Goal: Find specific page/section: Find specific page/section

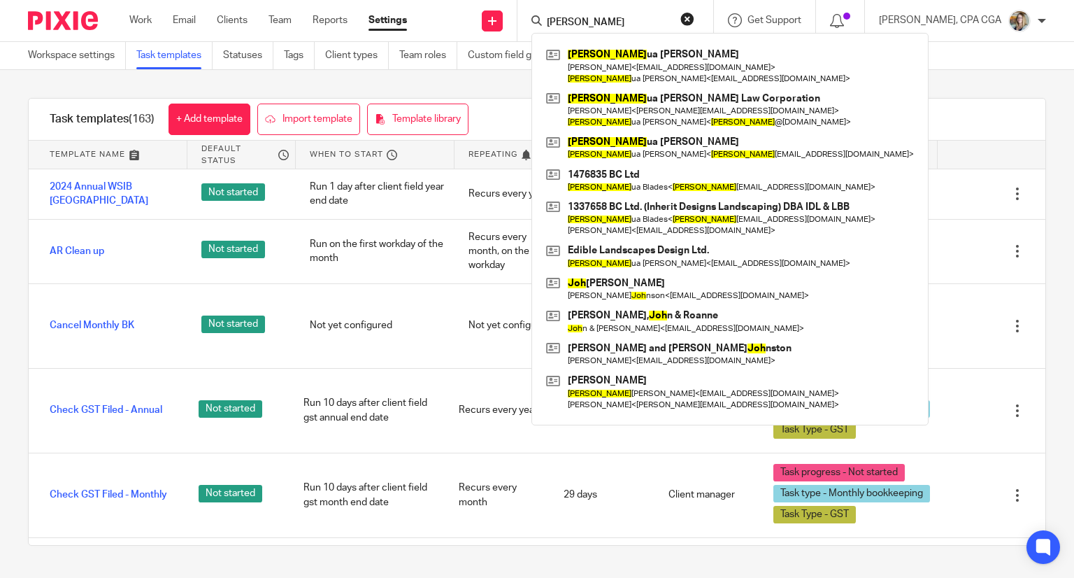
click at [576, 20] on input "[PERSON_NAME]" at bounding box center [608, 23] width 126 height 13
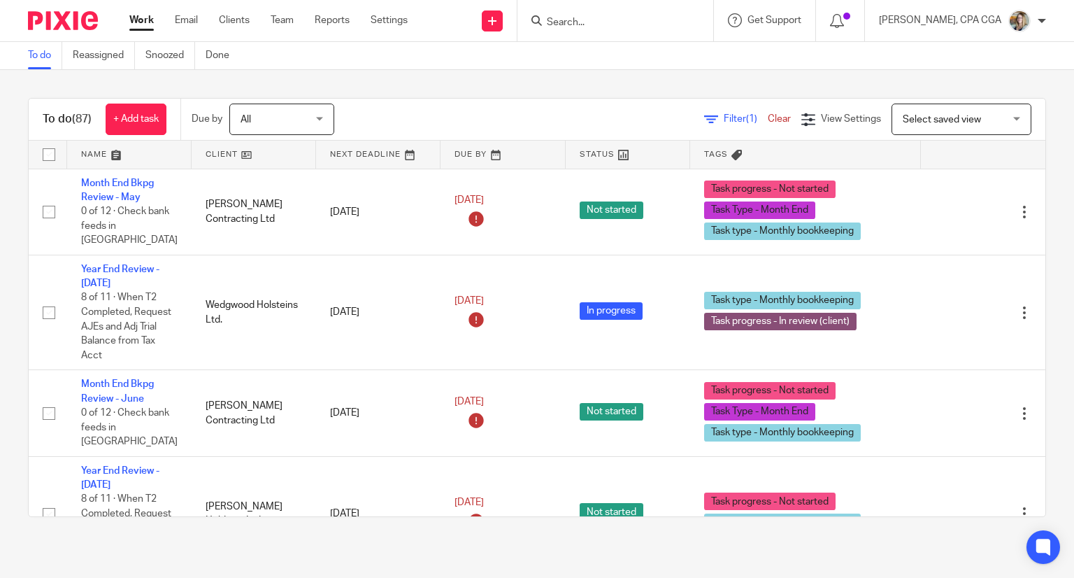
click at [911, 121] on span "Select saved view" at bounding box center [942, 120] width 78 height 10
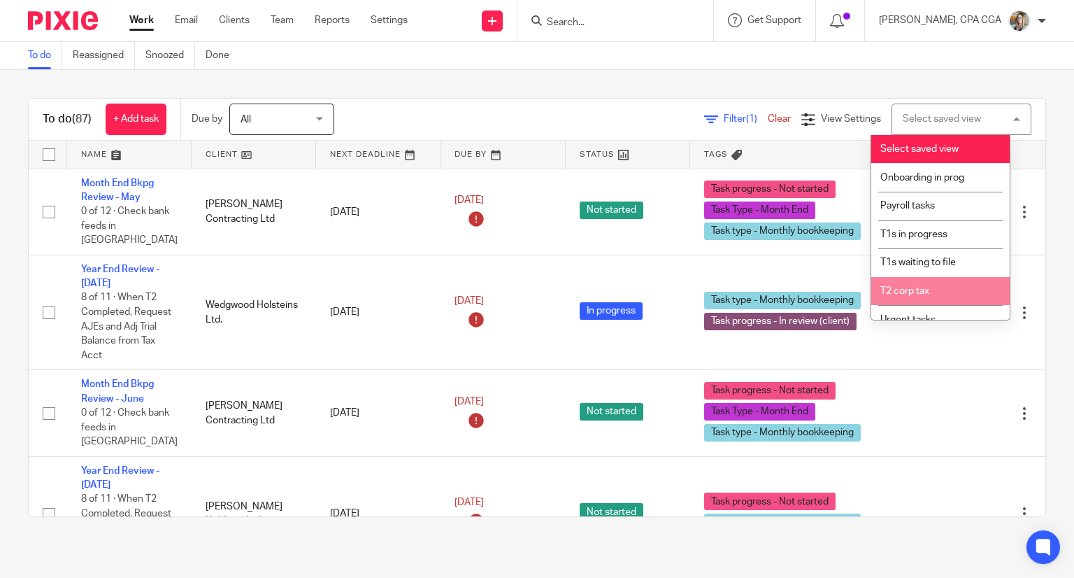
click at [917, 296] on span "T2 corp tax" at bounding box center [904, 291] width 49 height 10
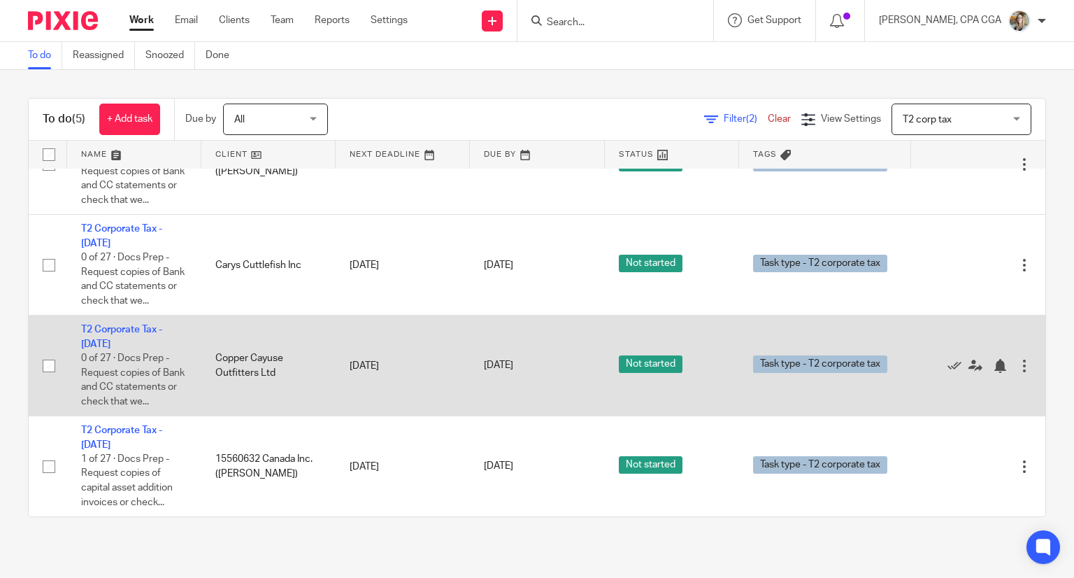
scroll to position [219, 0]
